Goal: Check status: Check status

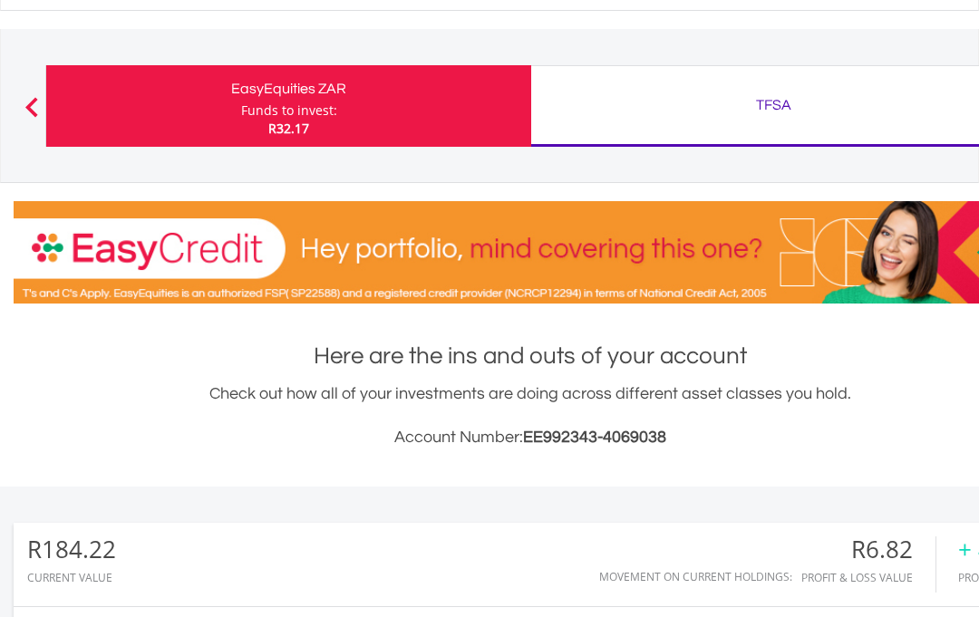
scroll to position [74, 0]
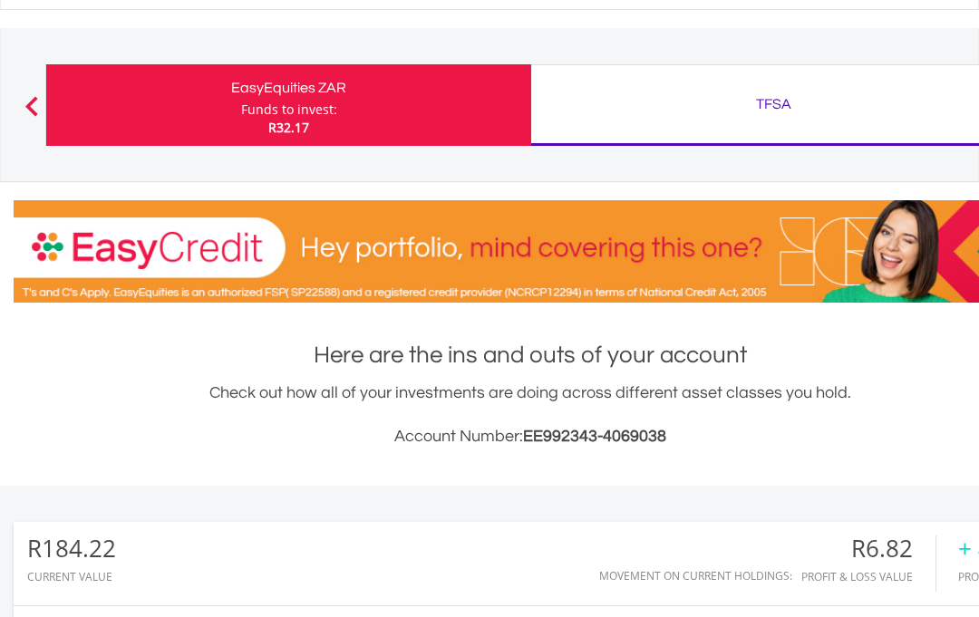
click at [451, 99] on div "EasyEquities ZAR" at bounding box center [288, 88] width 463 height 25
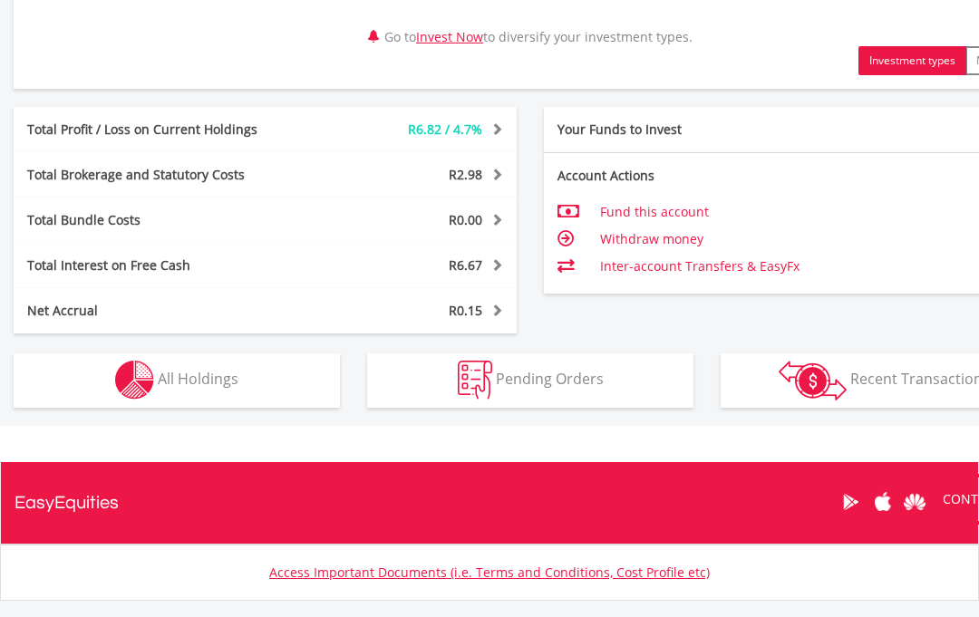
scroll to position [861, 0]
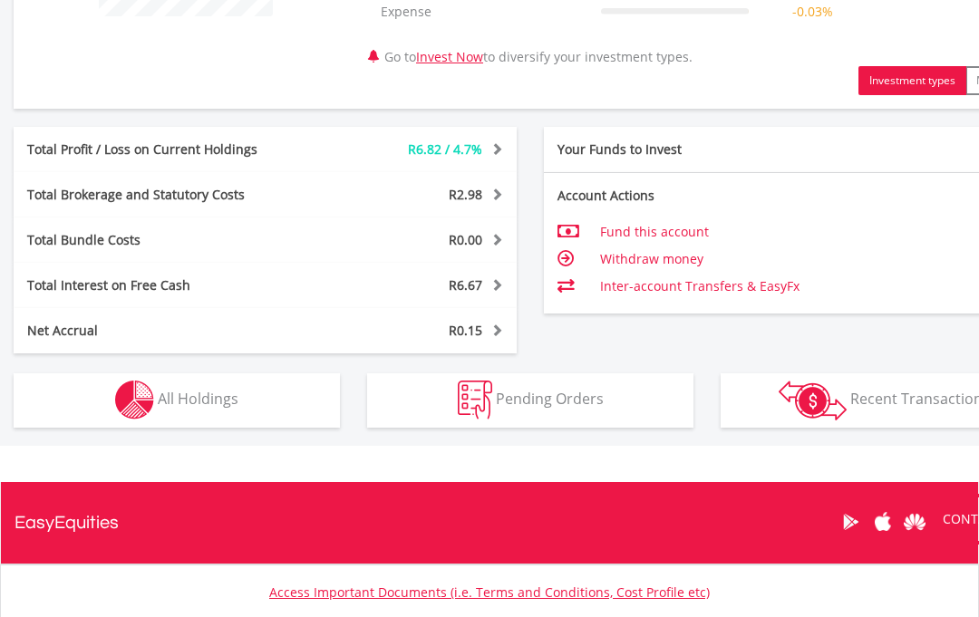
click at [246, 405] on button "Holdings All Holdings" at bounding box center [177, 401] width 326 height 54
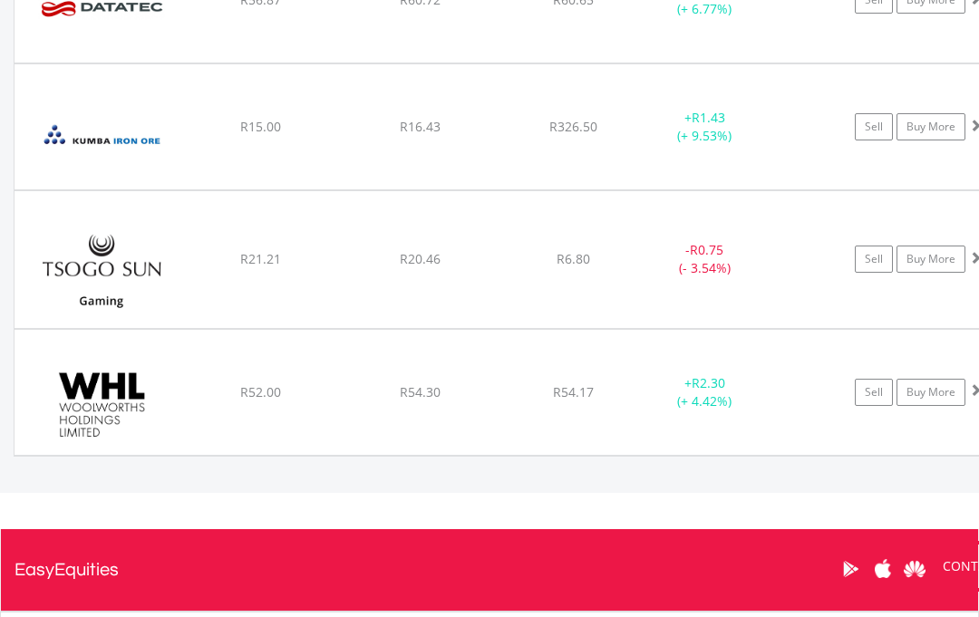
scroll to position [1496, 0]
click at [516, 260] on div "R6.80" at bounding box center [573, 259] width 144 height 18
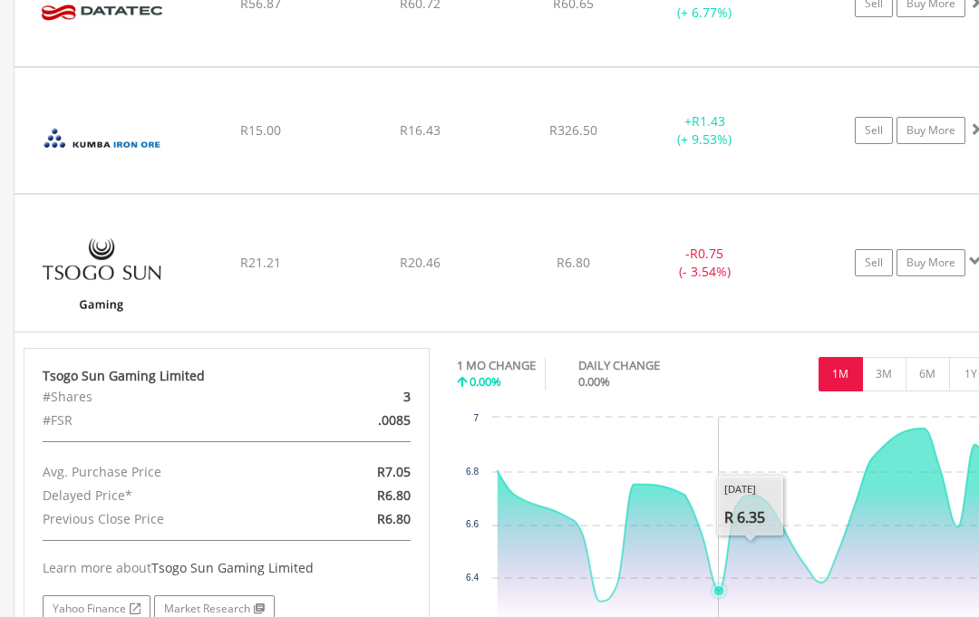
scroll to position [1516, 0]
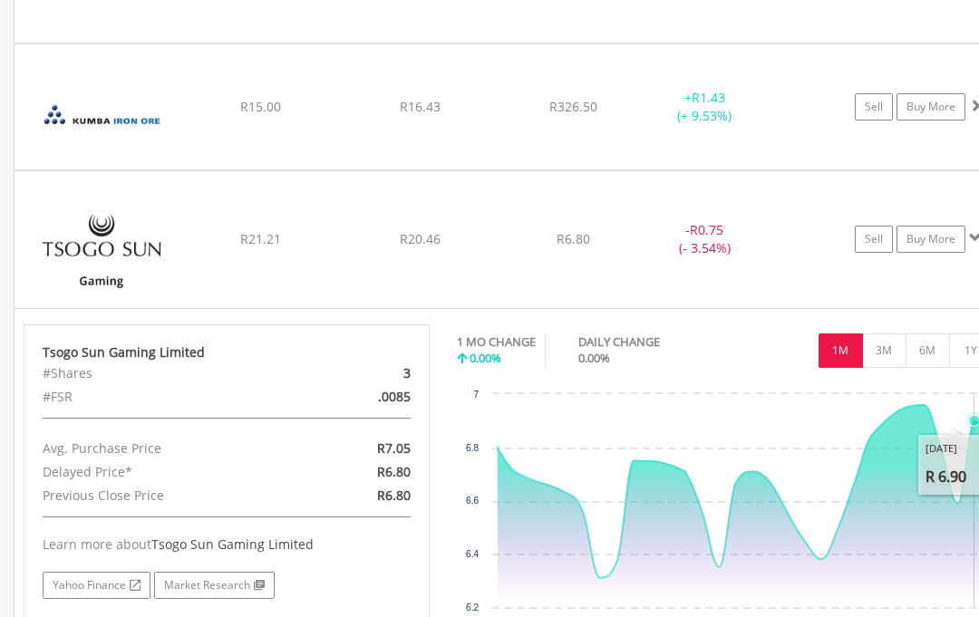
click at [975, 416] on icon "Thursday, 18 Sep 2025, 6.9." at bounding box center [974, 420] width 11 height 11
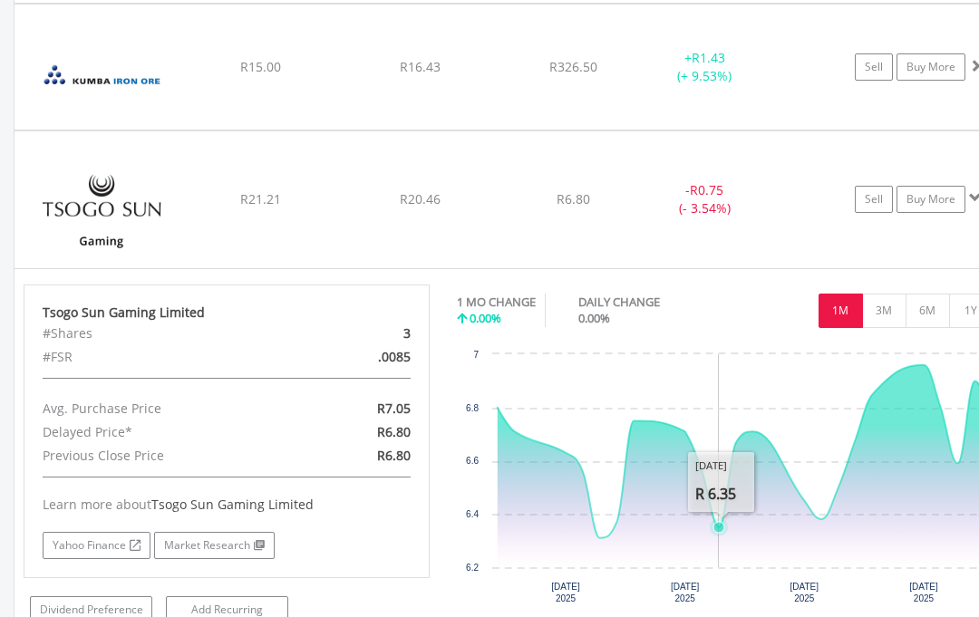
scroll to position [1567, 0]
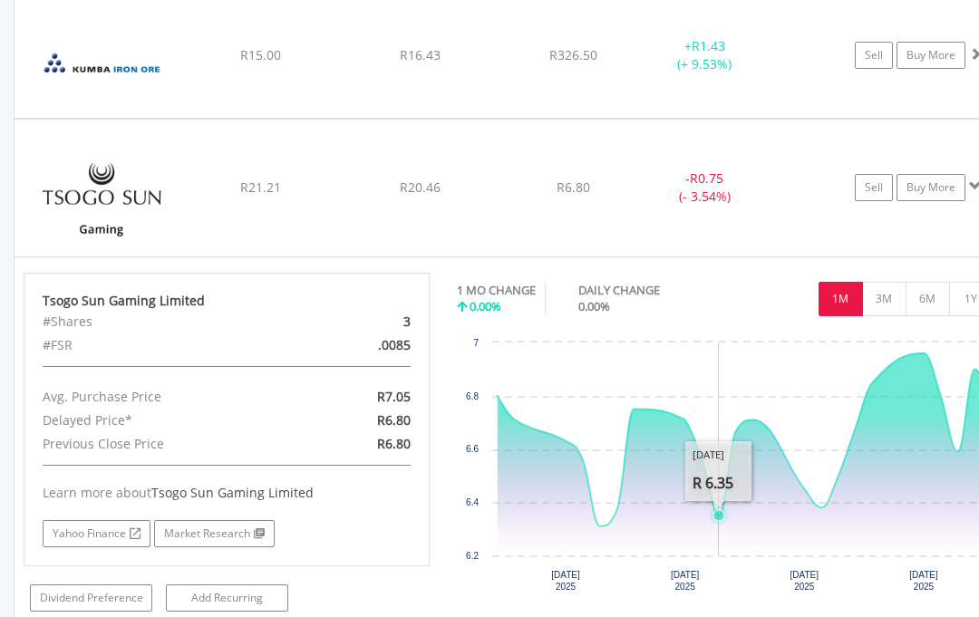
click at [882, 291] on button "3M" at bounding box center [884, 299] width 44 height 34
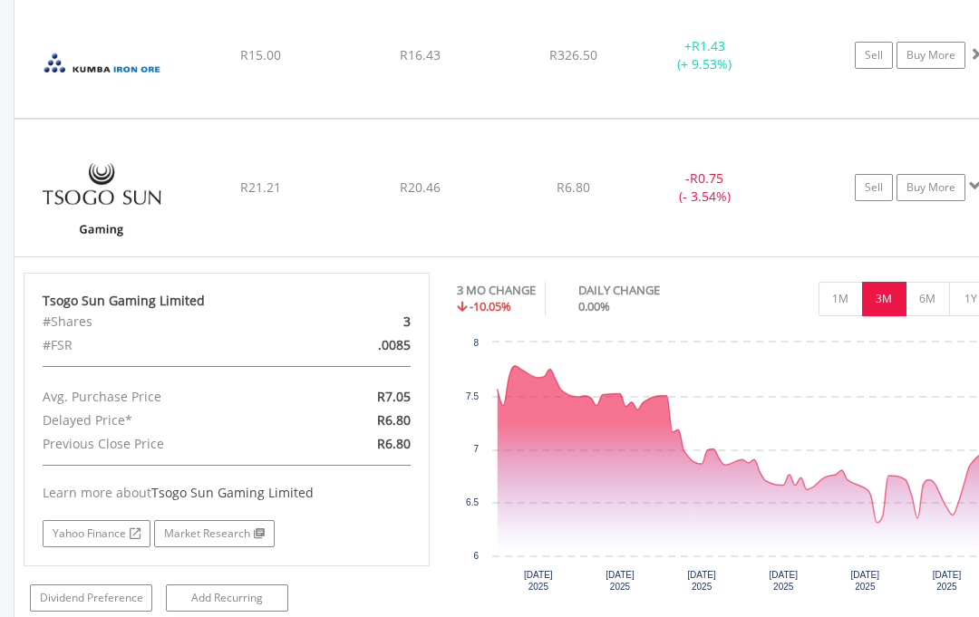
click at [935, 296] on button "6M" at bounding box center [927, 299] width 44 height 34
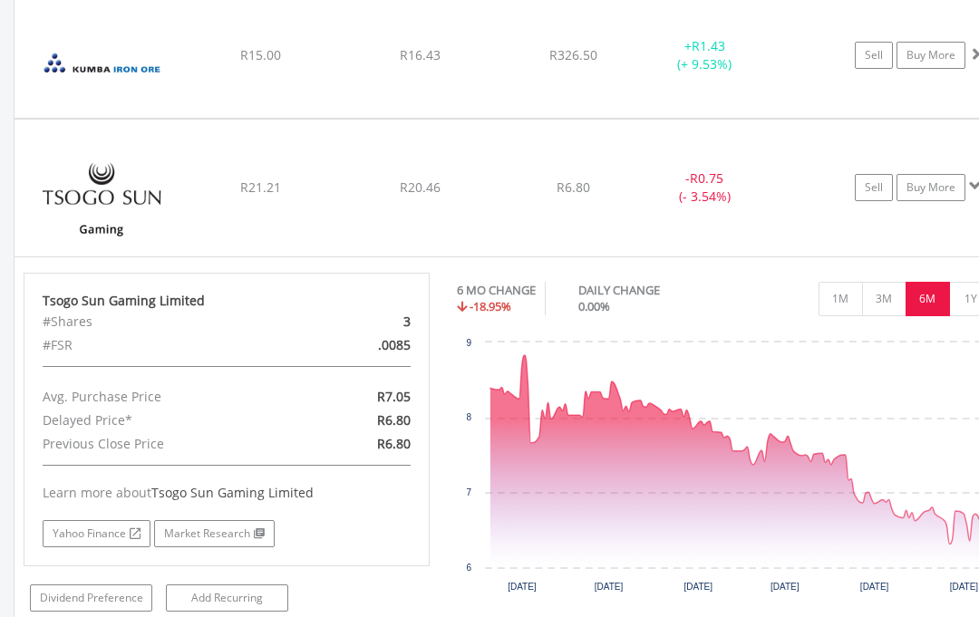
click at [967, 299] on button "1Y" at bounding box center [971, 299] width 44 height 34
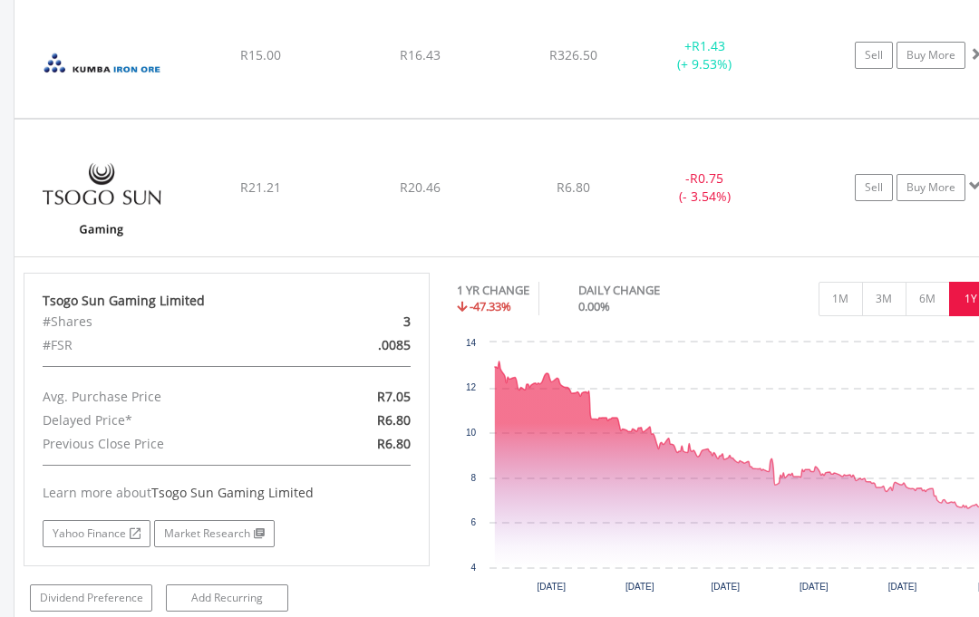
click at [751, 144] on div "﻿ Tsogo Sun Gaming Limited R21.21 R20.46 R6.80 - R0.75 (- 3.54%) Sell Buy More" at bounding box center [529, 188] width 1031 height 136
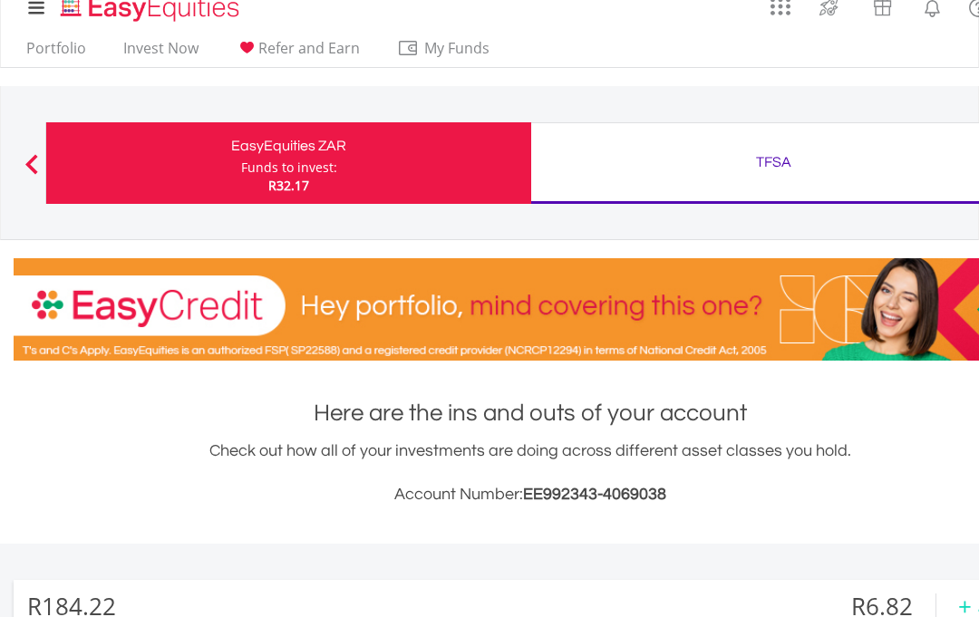
scroll to position [0, 0]
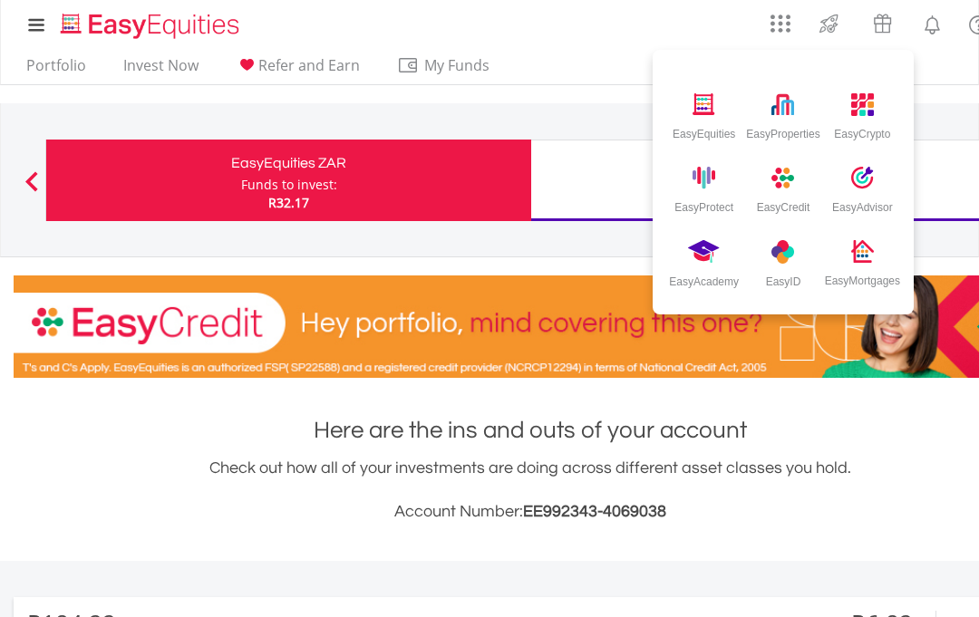
click at [724, 357] on img at bounding box center [530, 326] width 1033 height 102
